Goal: Information Seeking & Learning: Learn about a topic

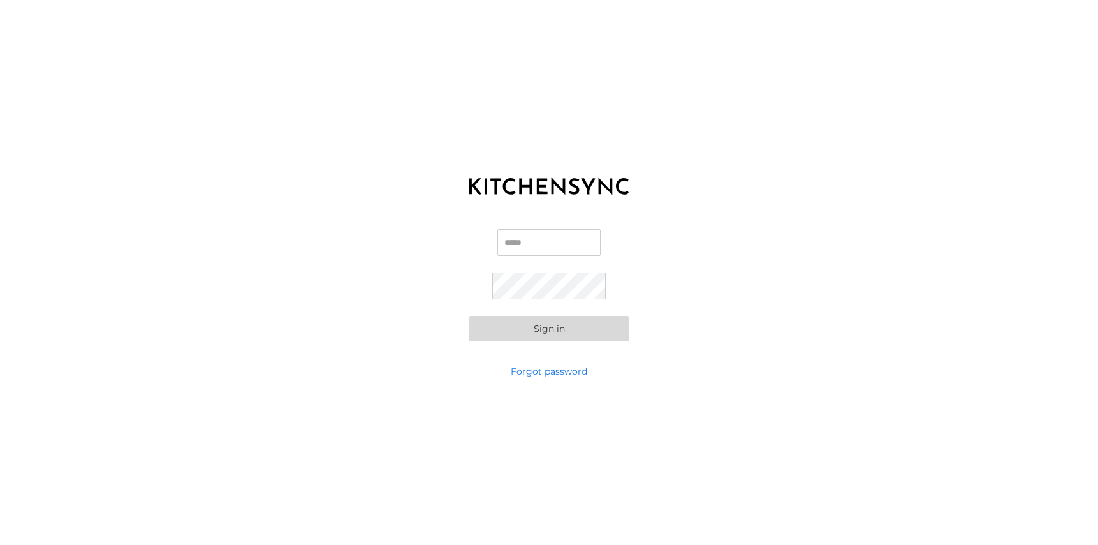
type input "**********"
click at [534, 334] on button "Sign in" at bounding box center [548, 329] width 159 height 26
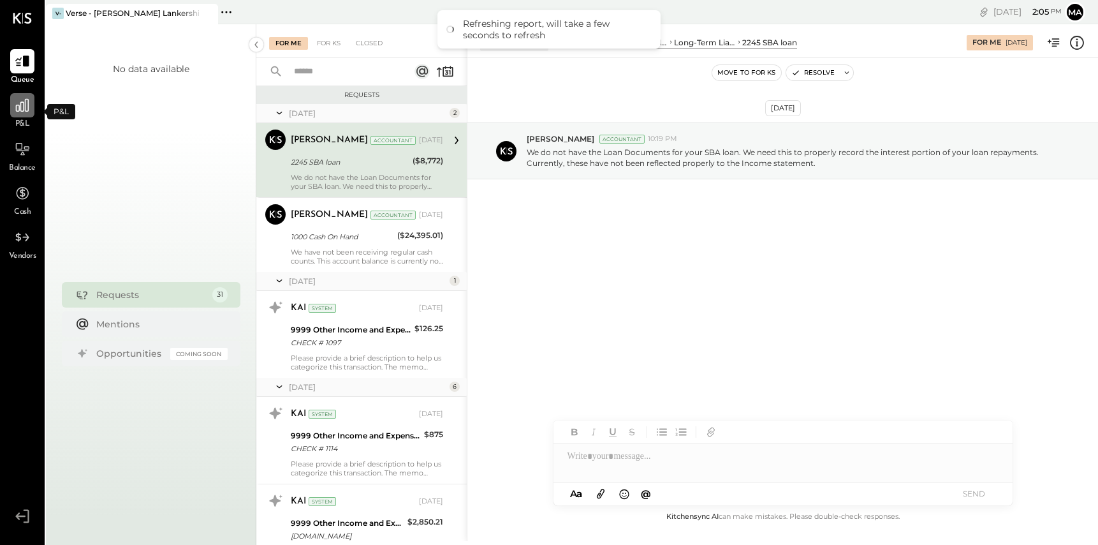
click at [24, 115] on div at bounding box center [22, 105] width 24 height 24
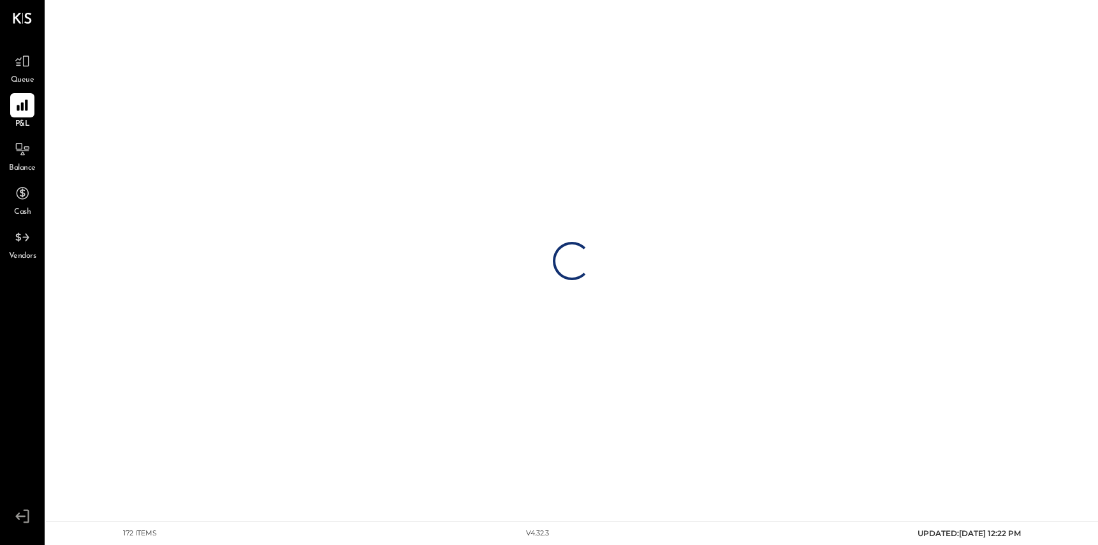
click at [21, 17] on icon at bounding box center [22, 18] width 19 height 11
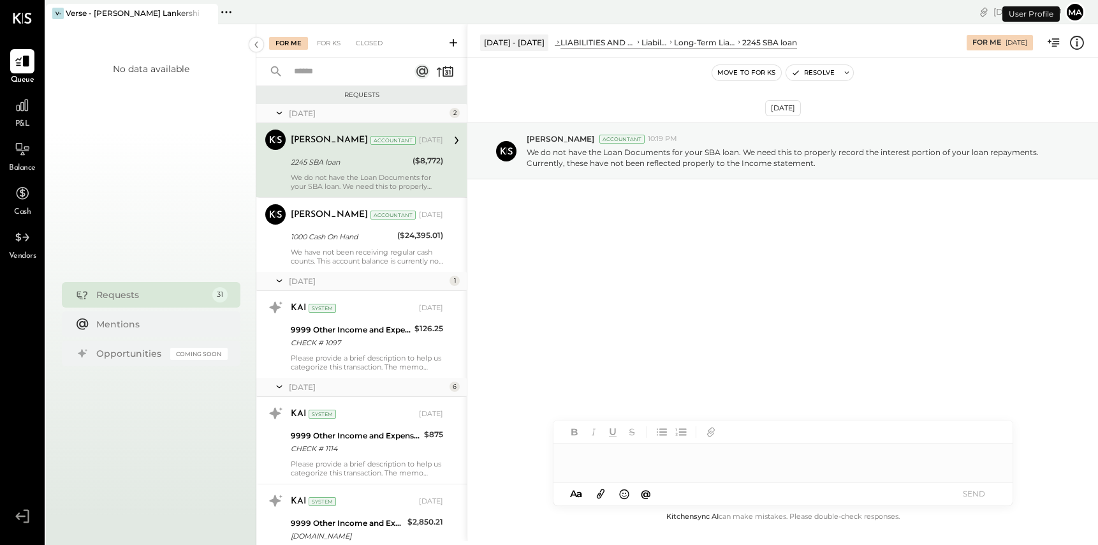
click at [21, 17] on icon at bounding box center [22, 18] width 19 height 11
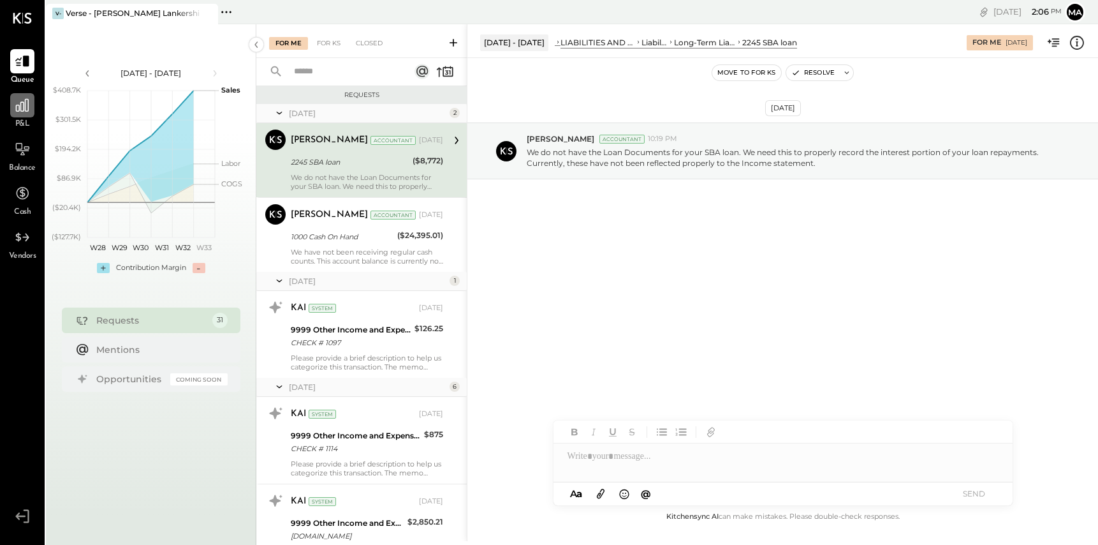
click at [18, 116] on div at bounding box center [22, 105] width 24 height 24
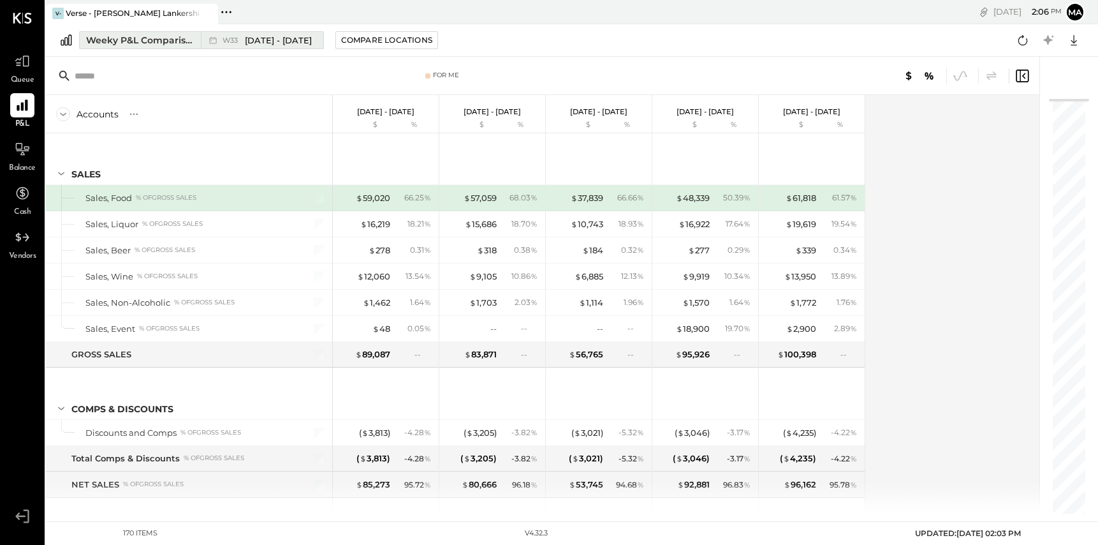
click at [303, 40] on span "[DATE] - [DATE]" at bounding box center [278, 40] width 67 height 12
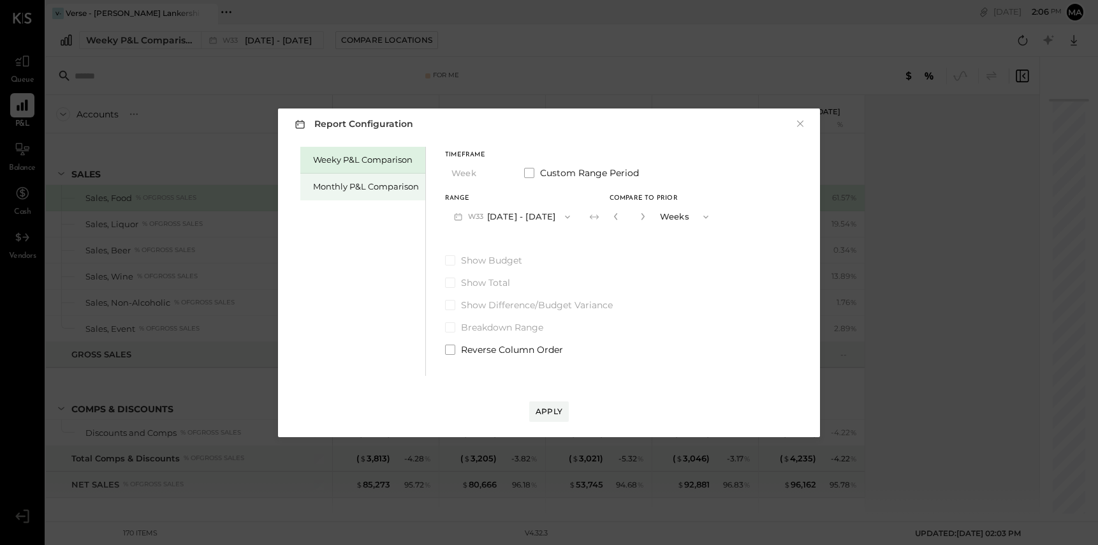
click at [348, 189] on div "Monthly P&L Comparison" at bounding box center [366, 186] width 106 height 12
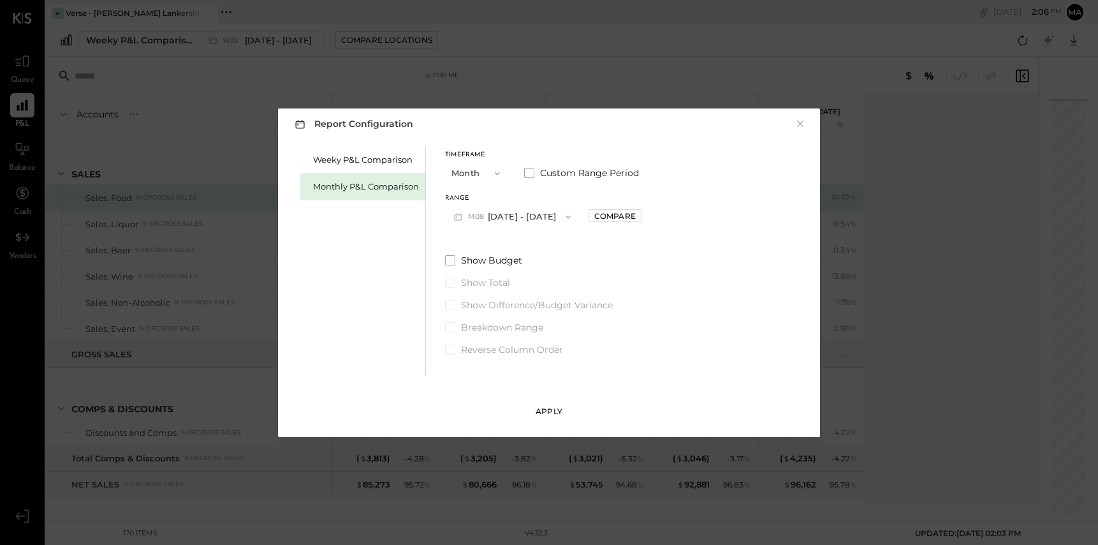
click at [550, 412] on div "Apply" at bounding box center [549, 411] width 27 height 11
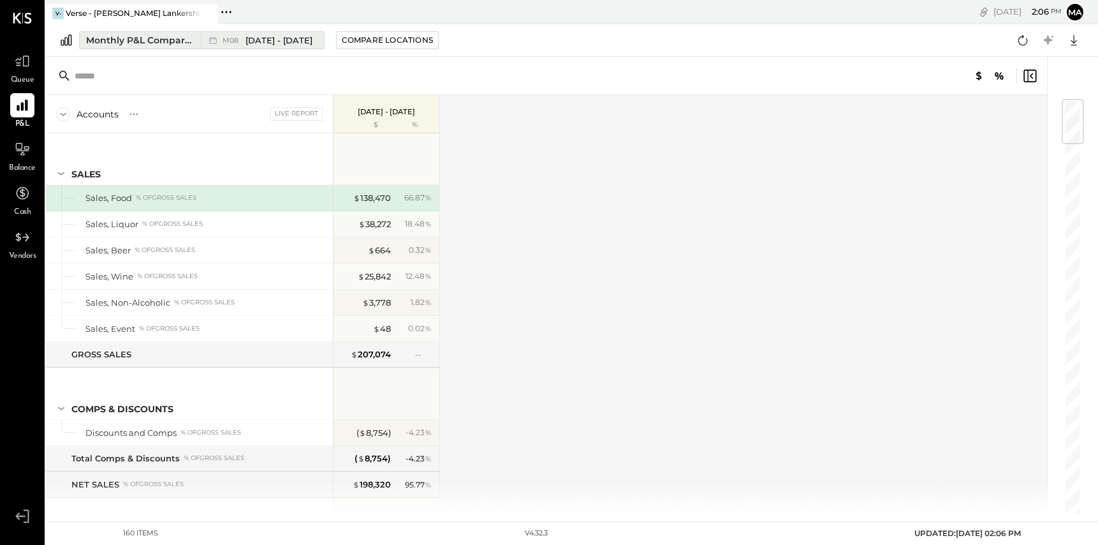
click at [257, 39] on span "[DATE] - [DATE]" at bounding box center [278, 40] width 67 height 12
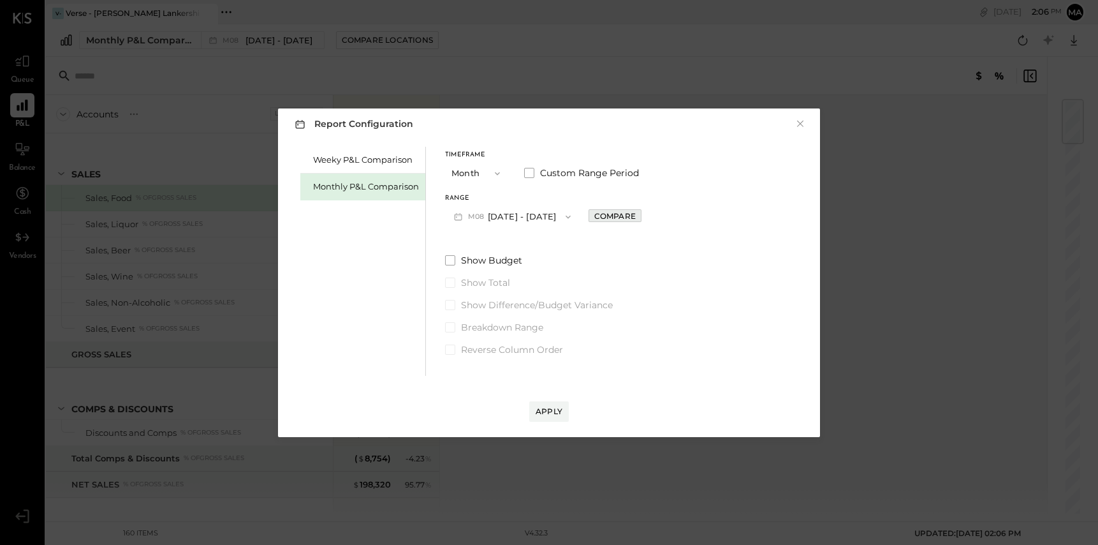
click at [608, 217] on div "Compare" at bounding box center [614, 215] width 41 height 11
click at [641, 218] on icon "button" at bounding box center [642, 216] width 3 height 7
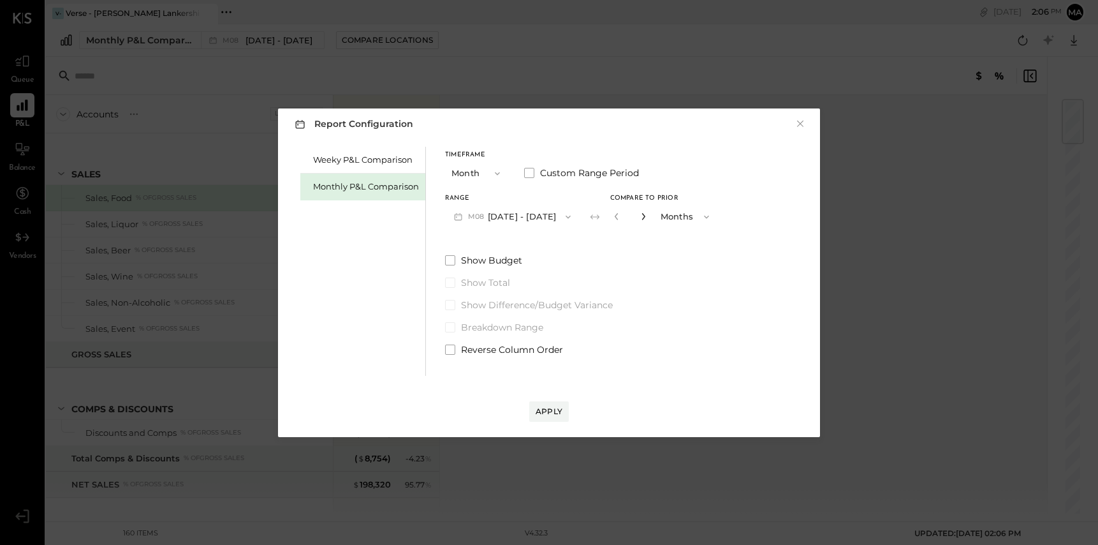
click at [641, 218] on icon "button" at bounding box center [642, 216] width 3 height 7
type input "*"
click at [532, 431] on div "Report Configuration × Weeky P&L Comparison Monthly P&L Comparison Timeframe Mo…" at bounding box center [549, 272] width 542 height 328
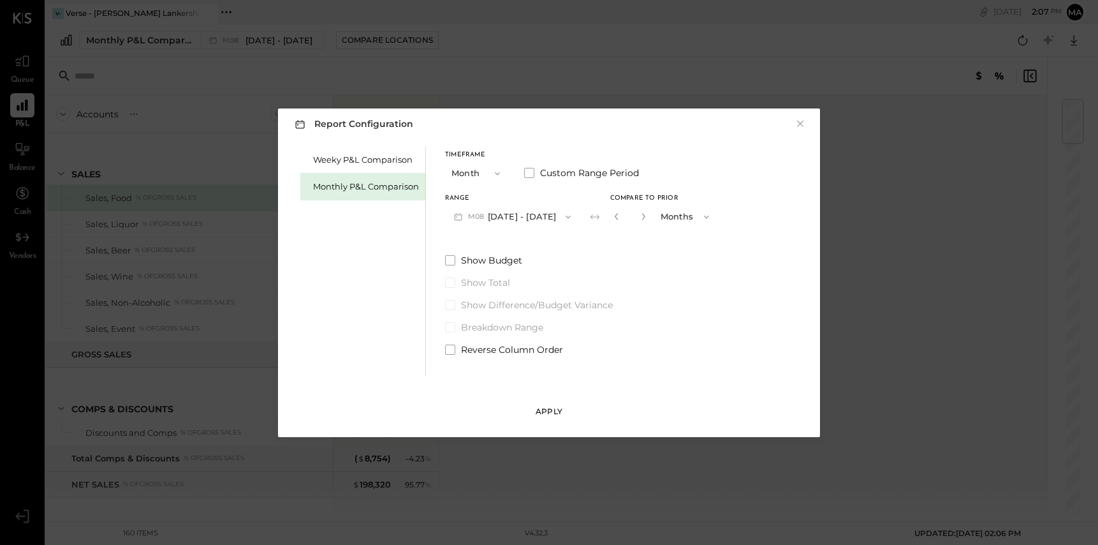
click at [541, 419] on button "Apply" at bounding box center [549, 411] width 40 height 20
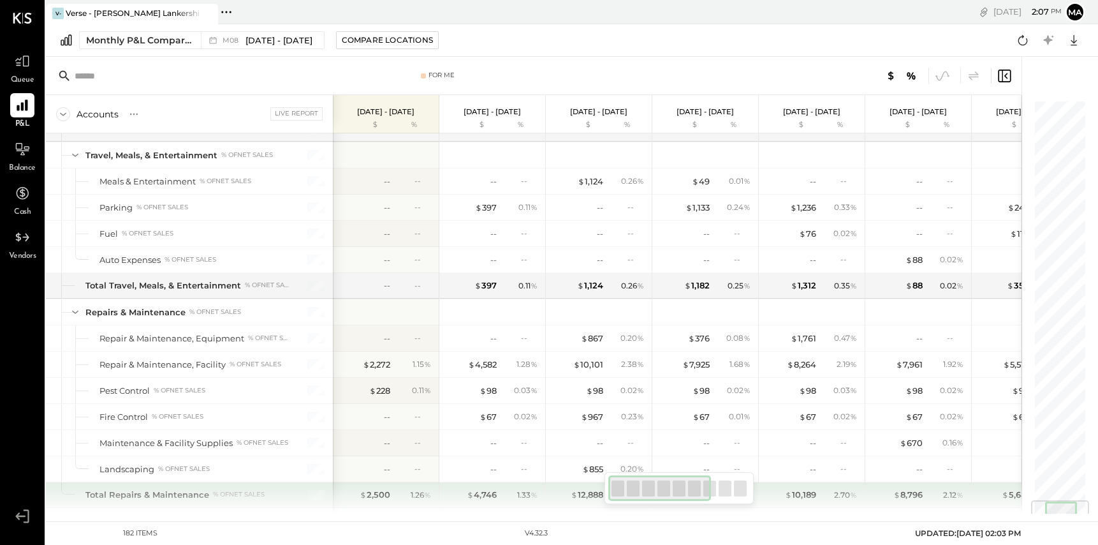
scroll to position [3934, 0]
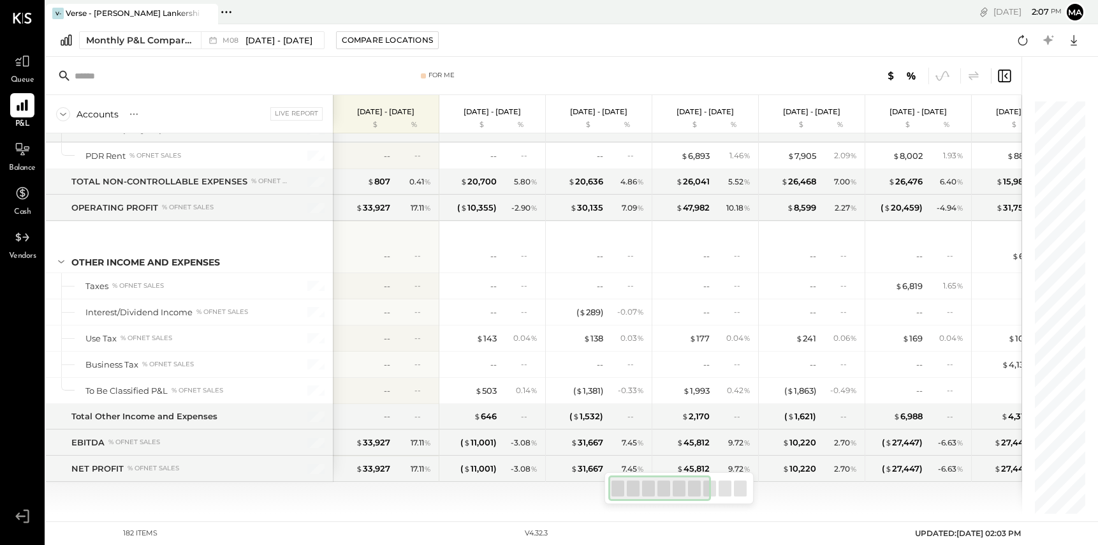
click at [1006, 77] on icon at bounding box center [1005, 76] width 3 height 6
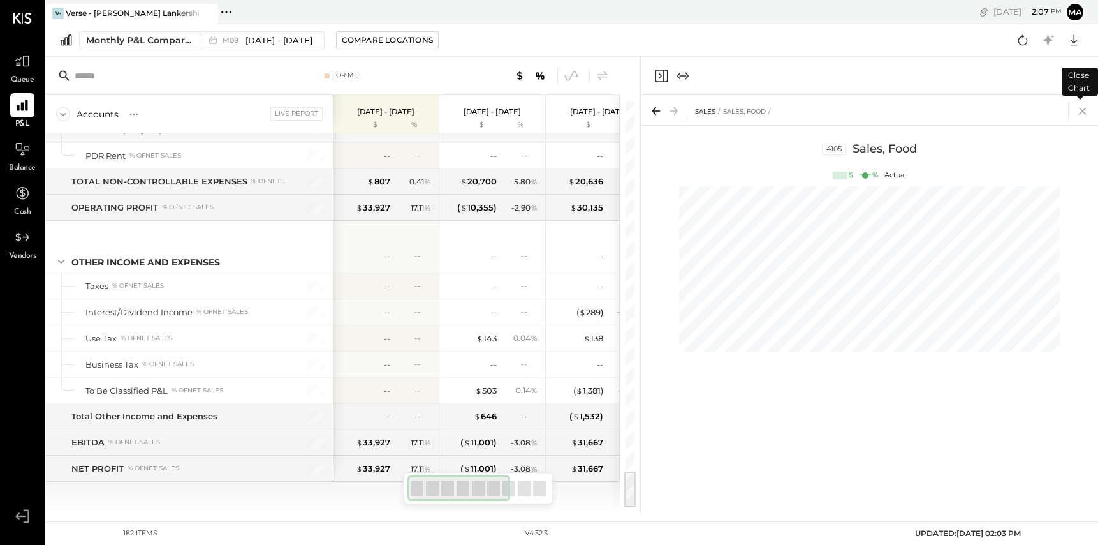
click at [1083, 110] on icon at bounding box center [1083, 111] width 18 height 18
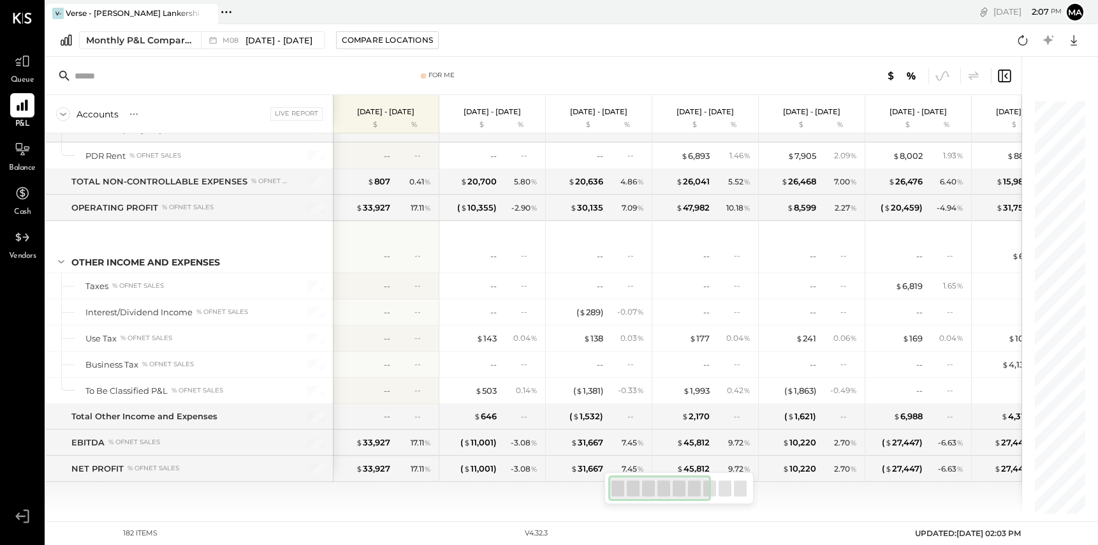
click at [740, 491] on div at bounding box center [740, 488] width 13 height 16
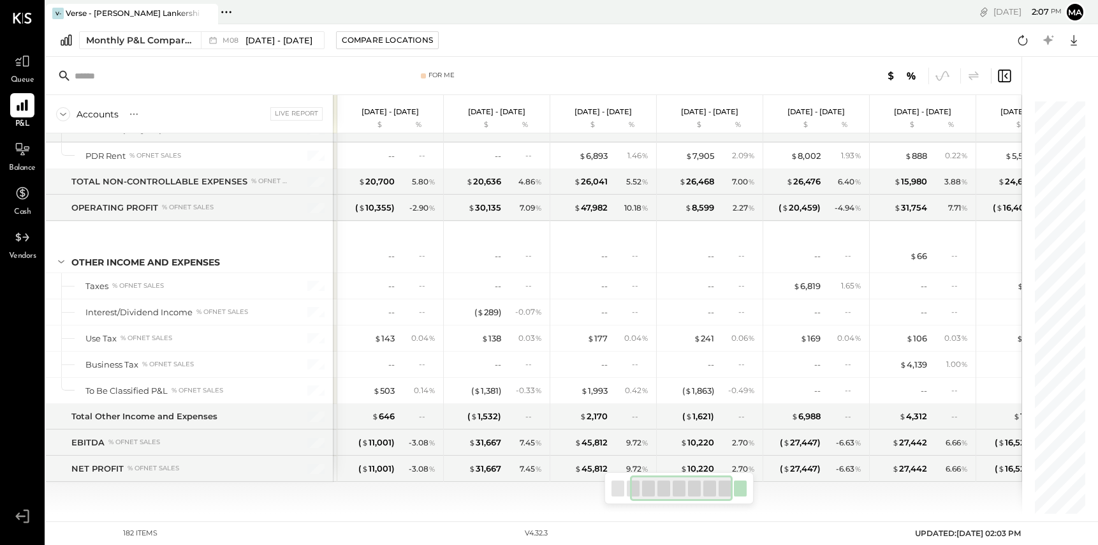
scroll to position [0, 145]
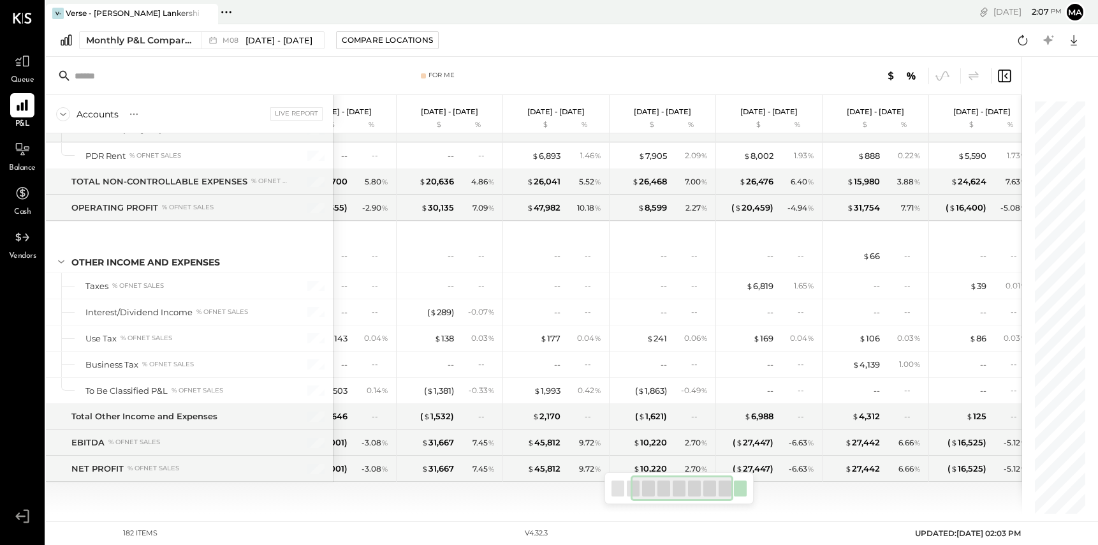
drag, startPoint x: 668, startPoint y: 494, endPoint x: 684, endPoint y: 485, distance: 18.8
click at [685, 485] on div at bounding box center [682, 488] width 103 height 26
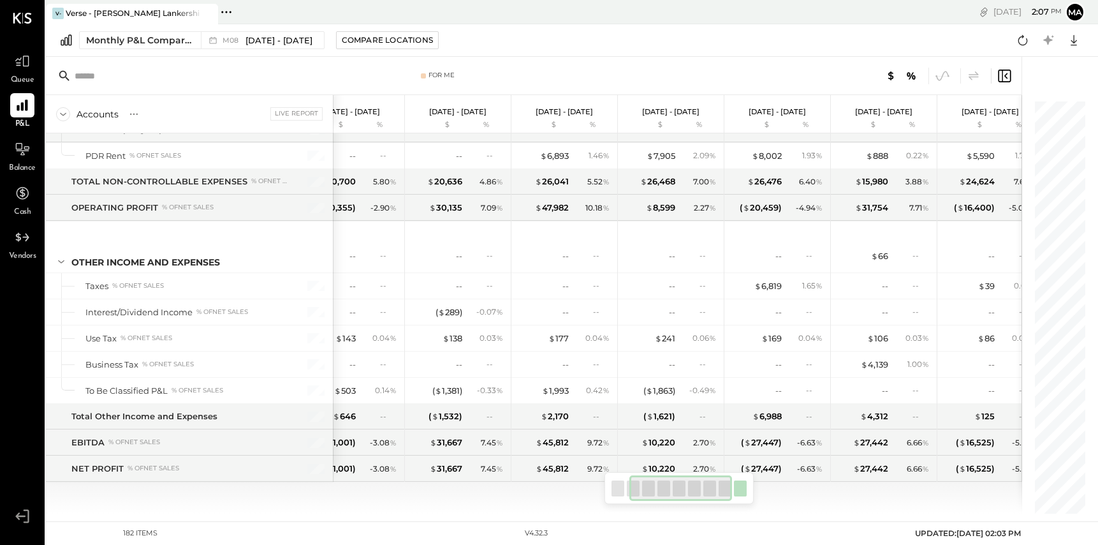
click at [294, 30] on div "Monthly P&L Comparison M08 [DATE] - [DATE] Compare Locations Google Sheets Excel" at bounding box center [572, 40] width 1052 height 33
click at [293, 40] on span "[DATE] - [DATE]" at bounding box center [278, 40] width 67 height 12
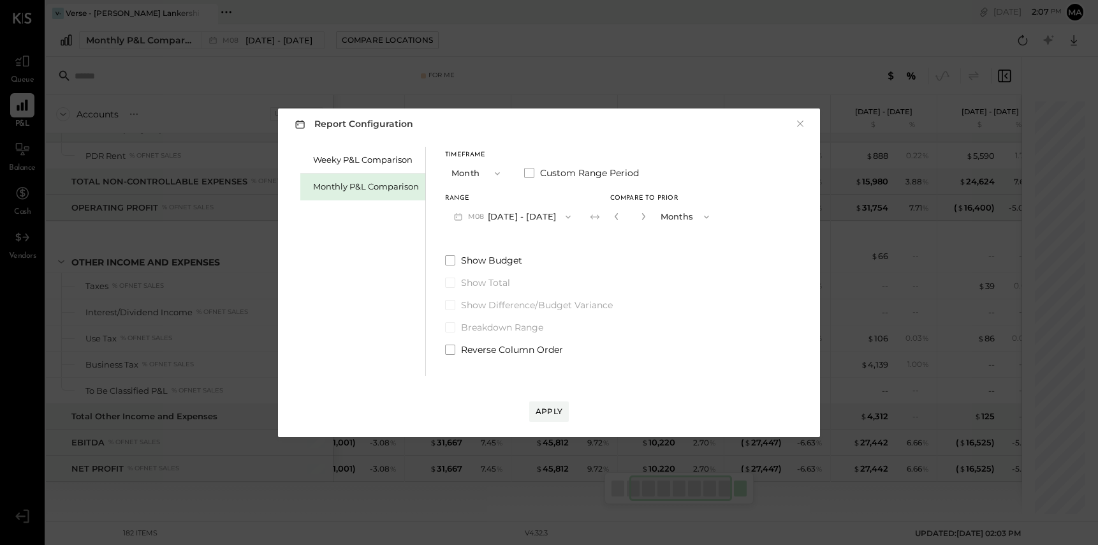
click at [601, 217] on div "Range M08 [DATE] - [DATE] Compare to Prior * Months" at bounding box center [581, 211] width 273 height 33
click at [613, 217] on icon "button" at bounding box center [617, 216] width 8 height 8
type input "*"
click at [546, 421] on button "Apply" at bounding box center [549, 411] width 40 height 20
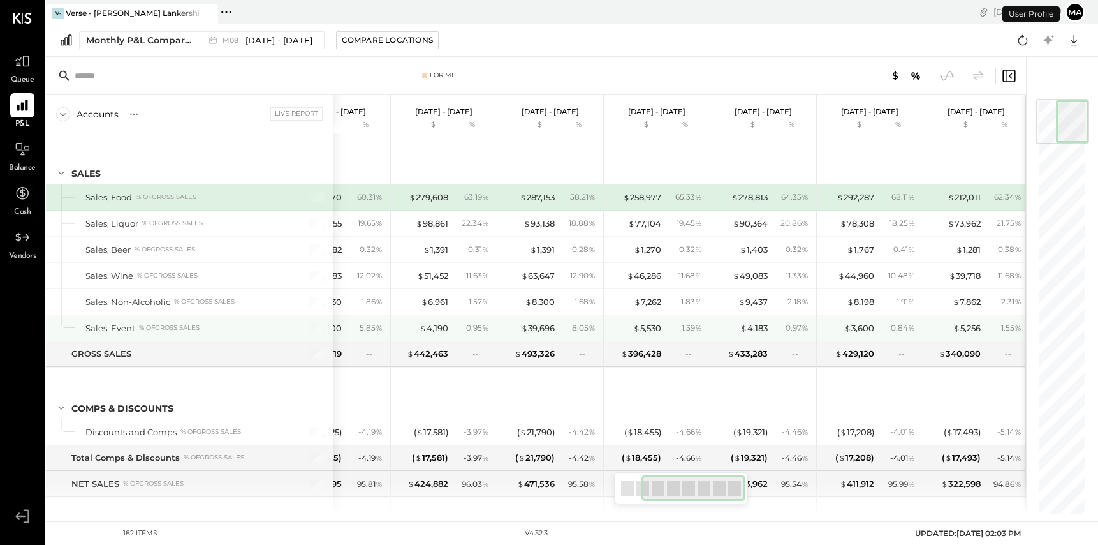
scroll to position [0, 158]
